Goal: Communication & Community: Answer question/provide support

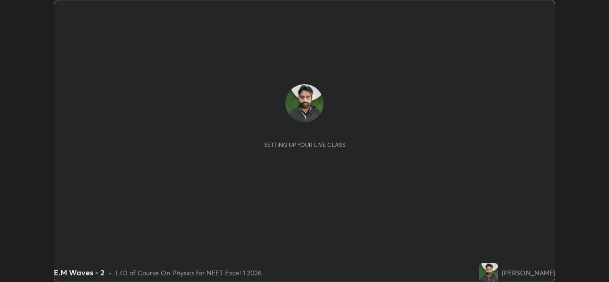
scroll to position [282, 608]
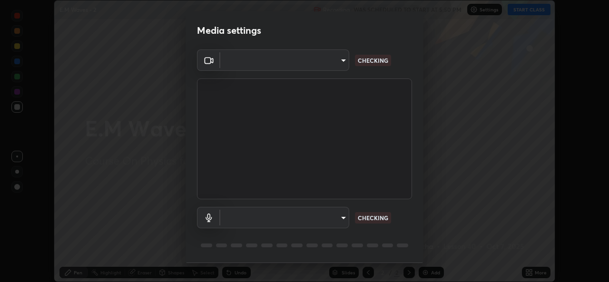
type input "9788daf0cbf52dd0d374ba9f0d4f11576c03820bc15fcf9a4a11f890b69d92bf"
type input "345f5d8304a1ab30e3d14ed5696ced08ebab0189725ef91838db04cd8f5619d4"
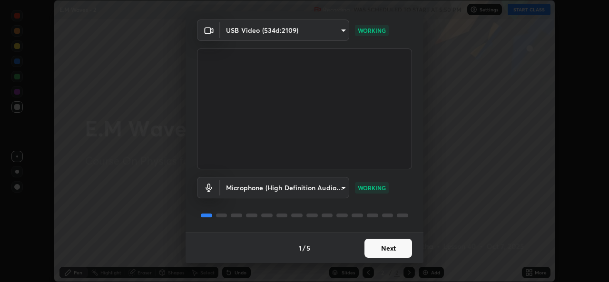
click at [388, 250] on button "Next" at bounding box center [388, 248] width 48 height 19
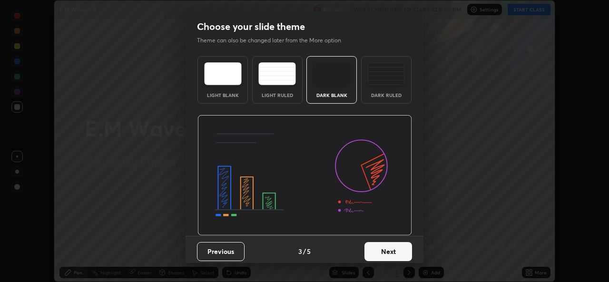
click at [388, 250] on button "Next" at bounding box center [388, 251] width 48 height 19
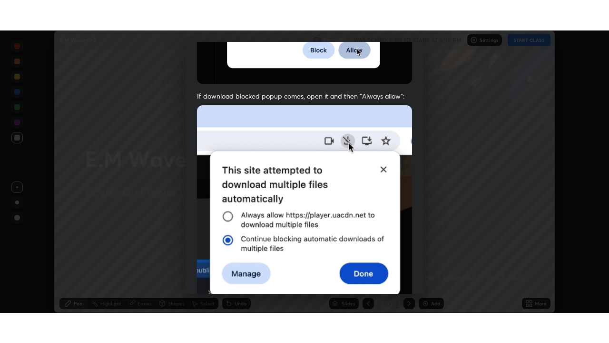
scroll to position [224, 0]
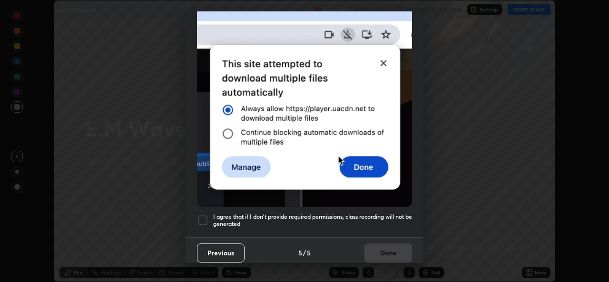
click at [384, 213] on h5 "I agree that if I don't provide required permissions, class recording will not …" at bounding box center [312, 220] width 199 height 15
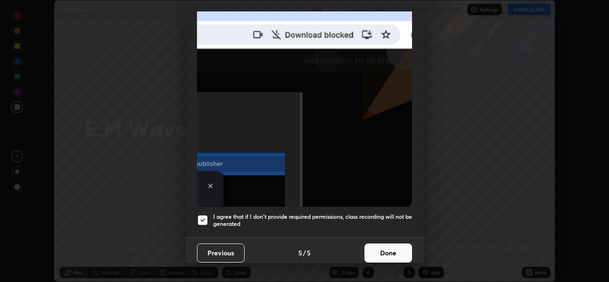
click at [384, 245] on button "Done" at bounding box center [388, 253] width 48 height 19
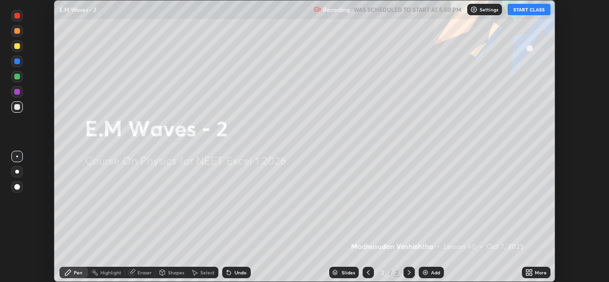
click at [527, 11] on button "START CLASS" at bounding box center [529, 9] width 43 height 11
click at [427, 275] on img at bounding box center [426, 273] width 8 height 8
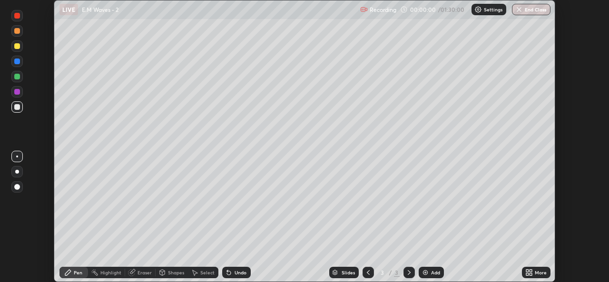
click at [530, 270] on icon at bounding box center [531, 271] width 2 height 2
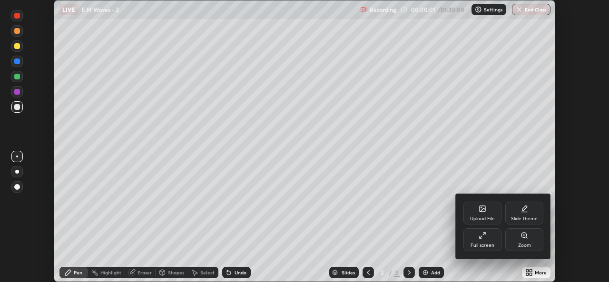
click at [490, 240] on div "Full screen" at bounding box center [482, 239] width 38 height 23
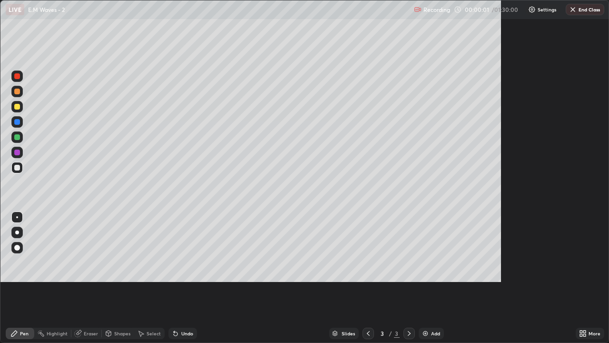
scroll to position [343, 609]
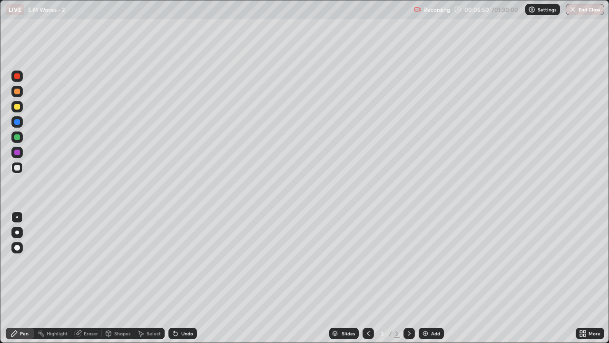
click at [90, 282] on div "Eraser" at bounding box center [91, 333] width 14 height 5
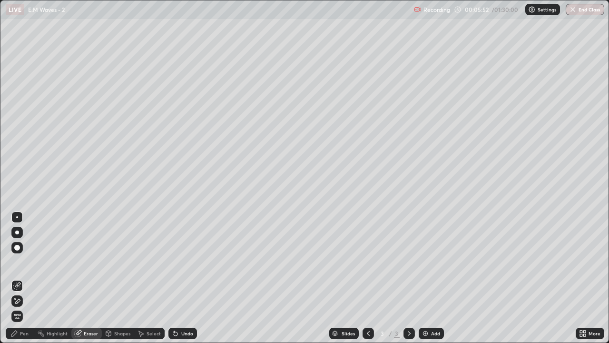
click at [29, 282] on div "Pen" at bounding box center [20, 332] width 29 height 11
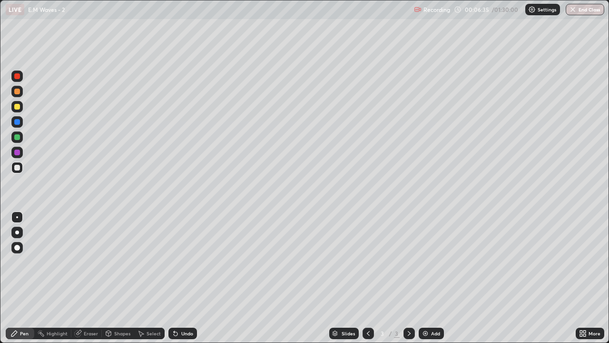
click at [232, 282] on div "Slides 3 / 3 Add" at bounding box center [386, 333] width 379 height 19
click at [428, 282] on div "Add" at bounding box center [431, 332] width 25 height 11
click at [431, 282] on div "Add" at bounding box center [435, 333] width 9 height 5
click at [90, 282] on div "Eraser" at bounding box center [91, 333] width 14 height 5
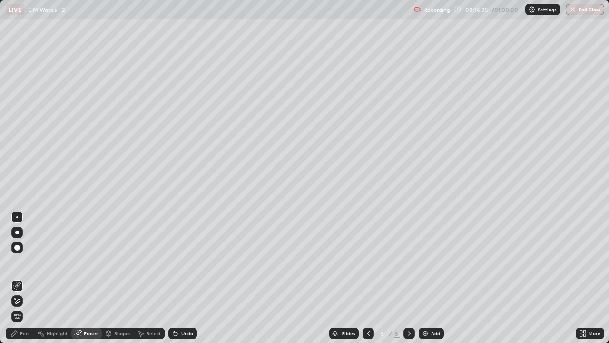
click at [29, 282] on div "Pen" at bounding box center [20, 332] width 29 height 11
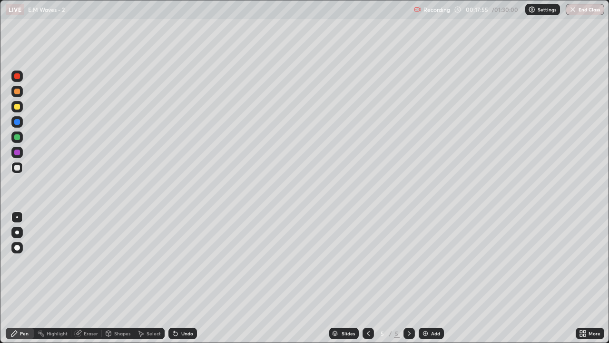
click at [92, 282] on div "Eraser" at bounding box center [86, 332] width 30 height 11
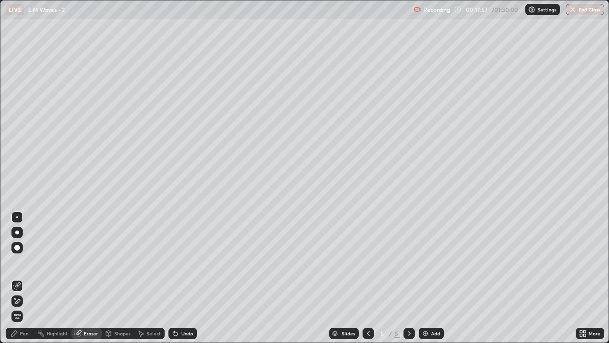
click at [26, 282] on div "Pen" at bounding box center [20, 332] width 29 height 11
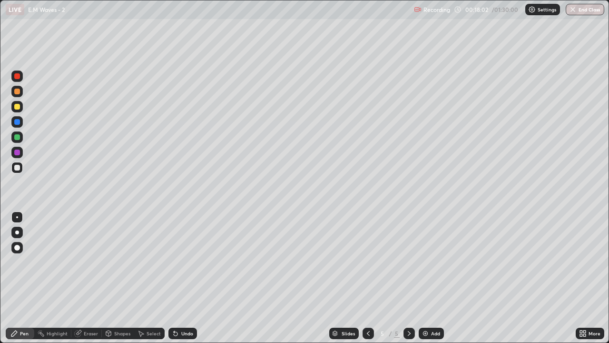
click at [93, 282] on div "Eraser" at bounding box center [91, 333] width 14 height 5
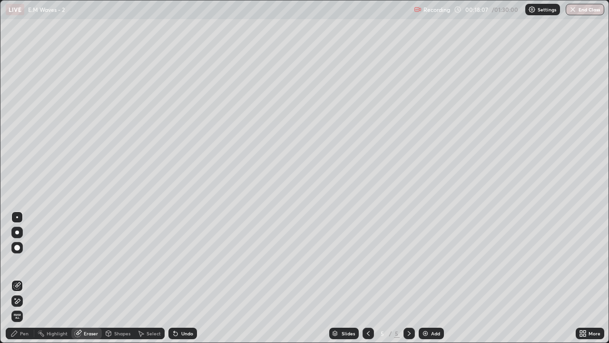
click at [24, 282] on div "Pen" at bounding box center [24, 333] width 9 height 5
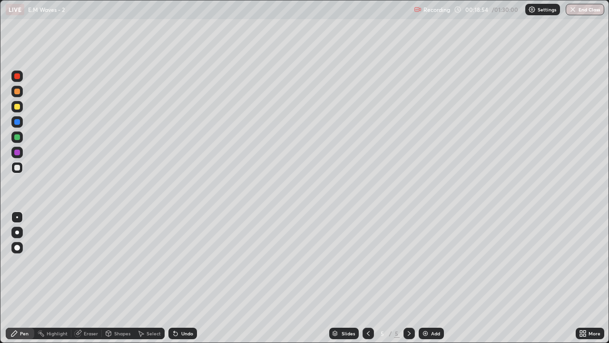
click at [366, 282] on icon at bounding box center [368, 333] width 8 height 8
click at [408, 282] on icon at bounding box center [409, 333] width 8 height 8
click at [367, 282] on icon at bounding box center [368, 333] width 8 height 8
click at [403, 282] on div at bounding box center [408, 333] width 11 height 19
click at [432, 282] on div "Add" at bounding box center [431, 332] width 25 height 11
